Goal: Navigation & Orientation: Go to known website

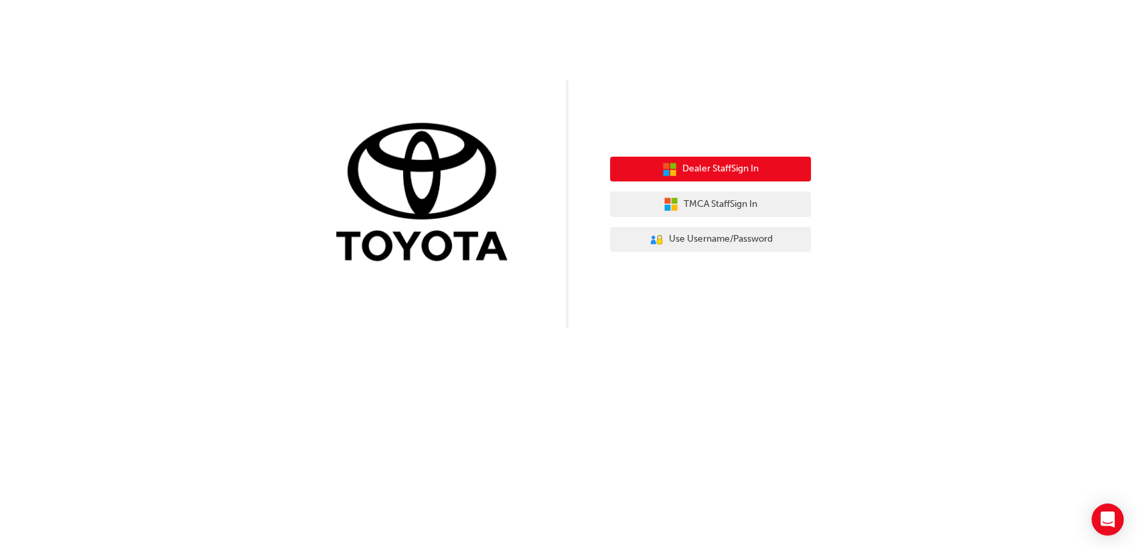
click at [723, 168] on span "Dealer Staff Sign In" at bounding box center [721, 168] width 76 height 15
